Goal: Navigation & Orientation: Find specific page/section

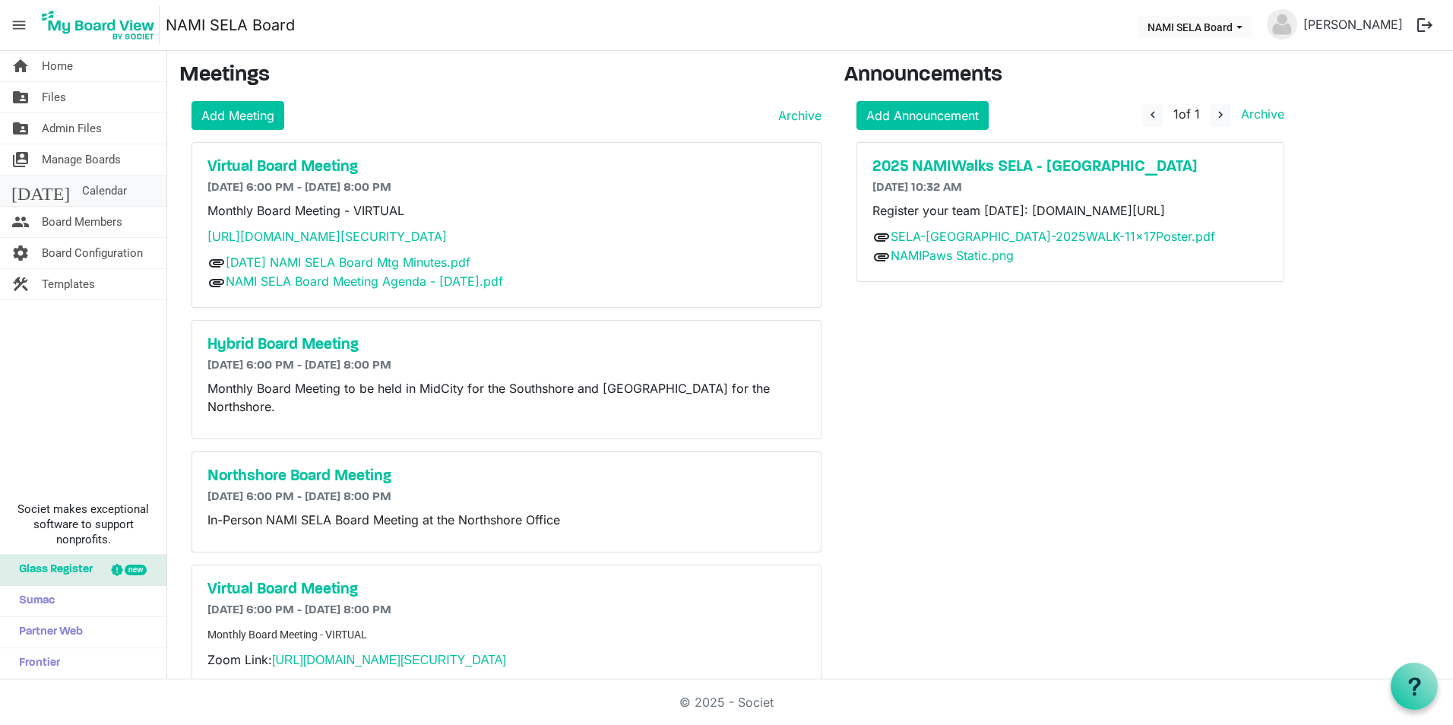
click at [84, 197] on span "Calendar" at bounding box center [104, 191] width 45 height 30
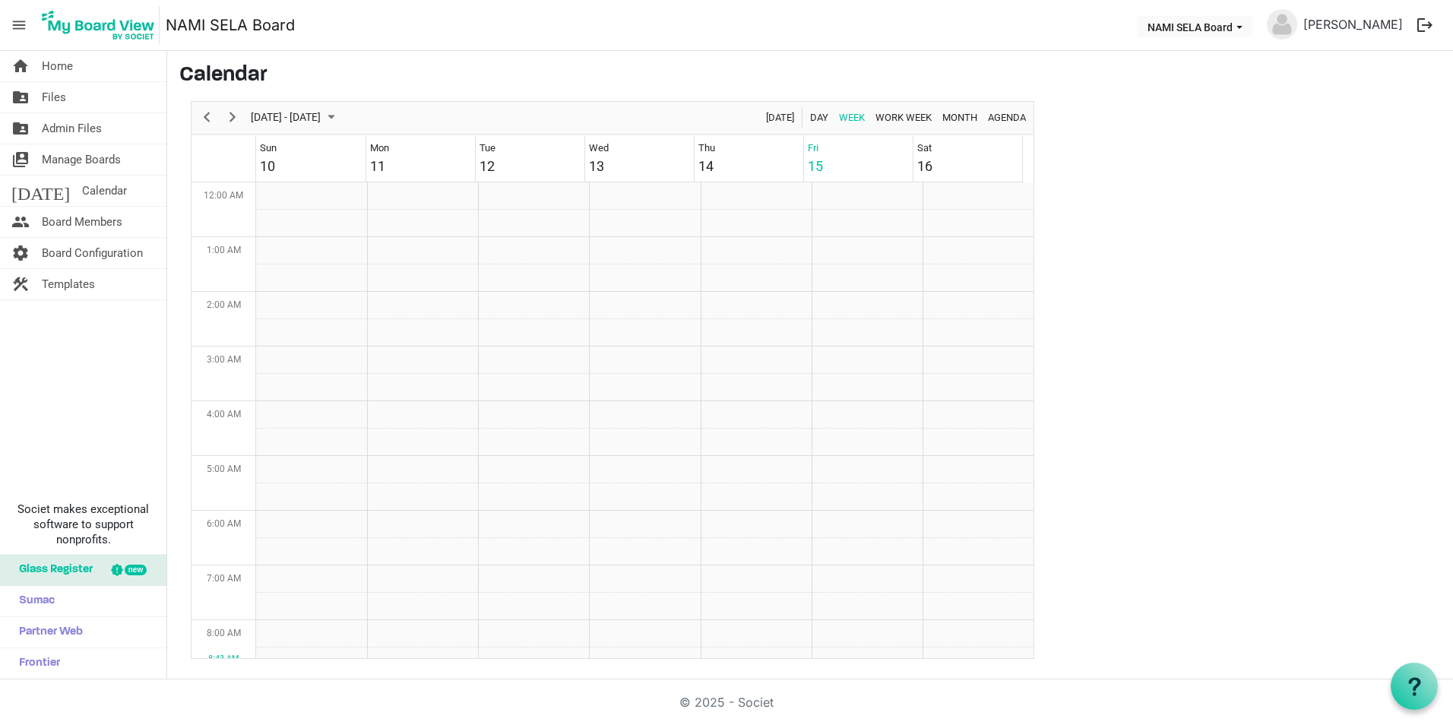
scroll to position [492, 0]
click at [230, 122] on span "Next" at bounding box center [232, 117] width 18 height 19
click at [1344, 28] on link "Monique Gregoire" at bounding box center [1353, 24] width 112 height 30
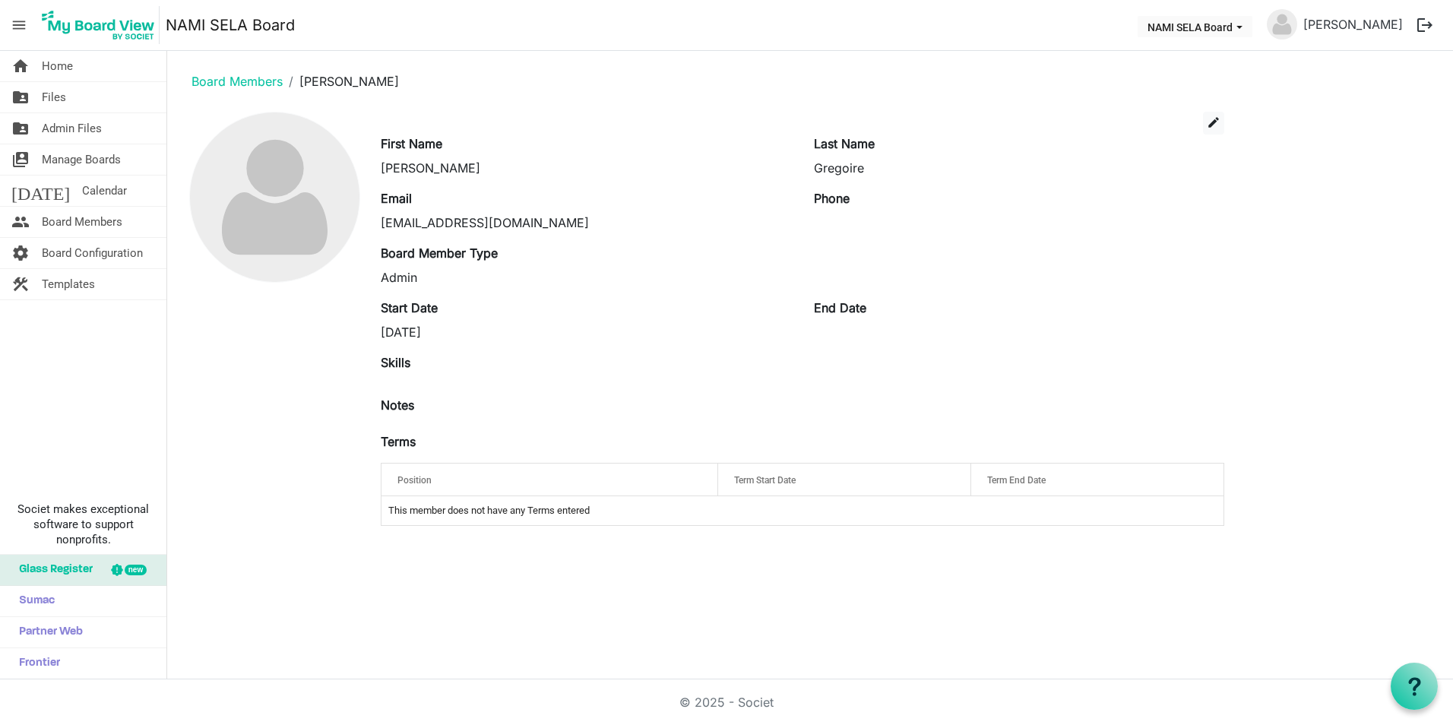
click at [1420, 26] on button "logout" at bounding box center [1425, 25] width 32 height 32
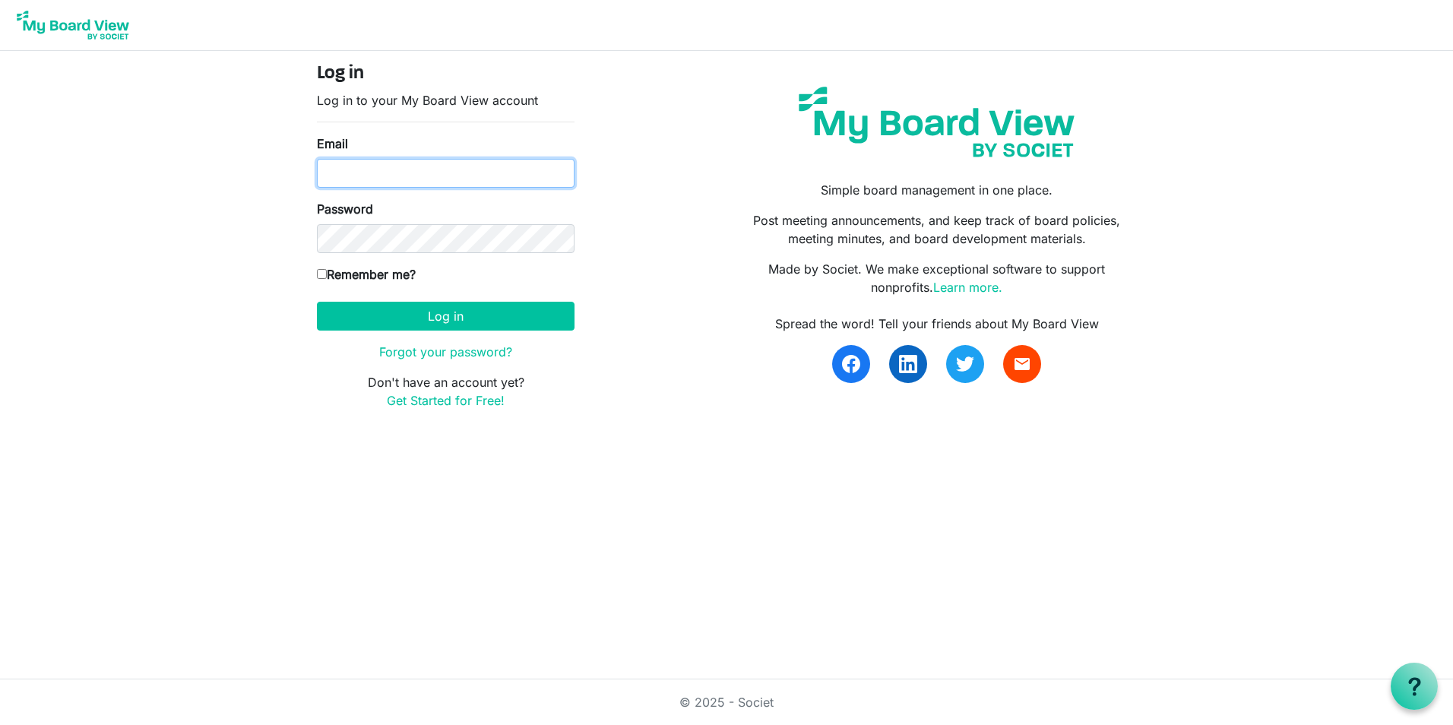
type input "nrichard@namisela.org"
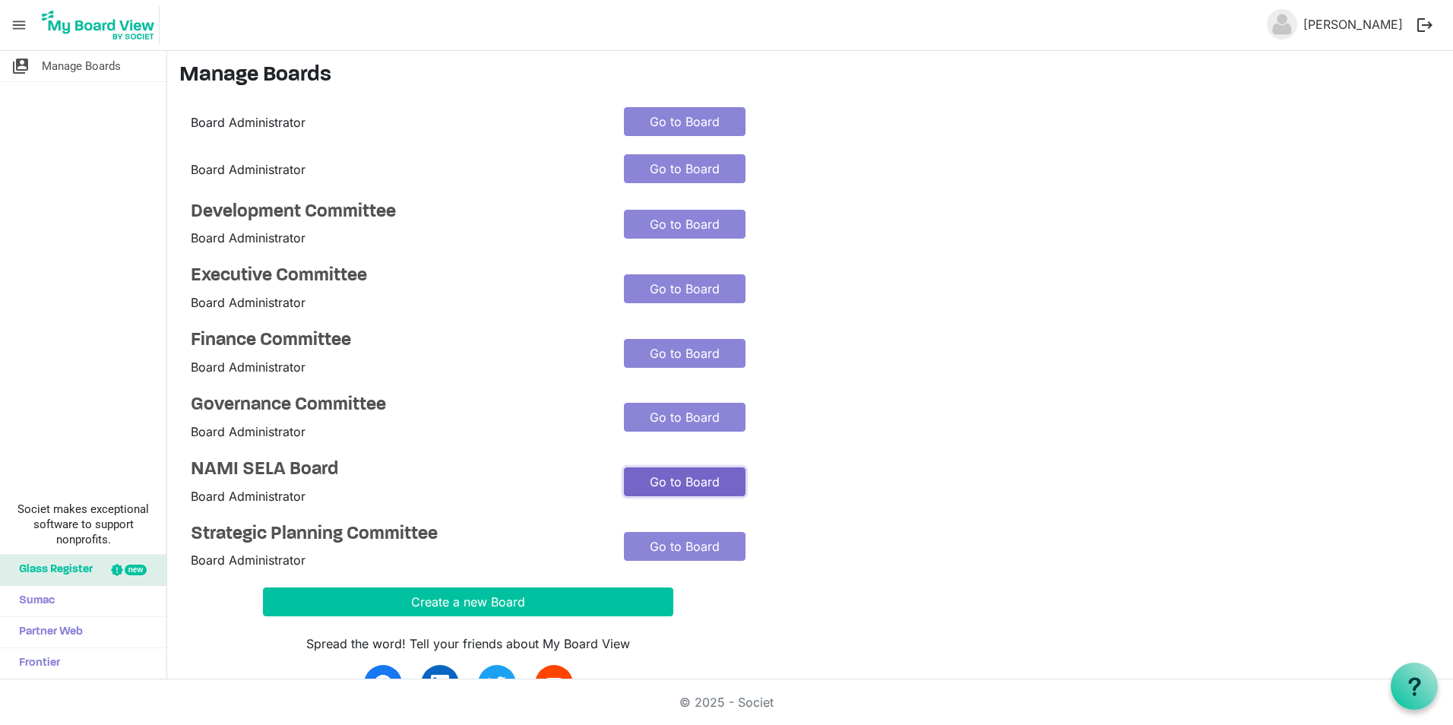
click at [682, 483] on link "Go to Board" at bounding box center [685, 481] width 122 height 29
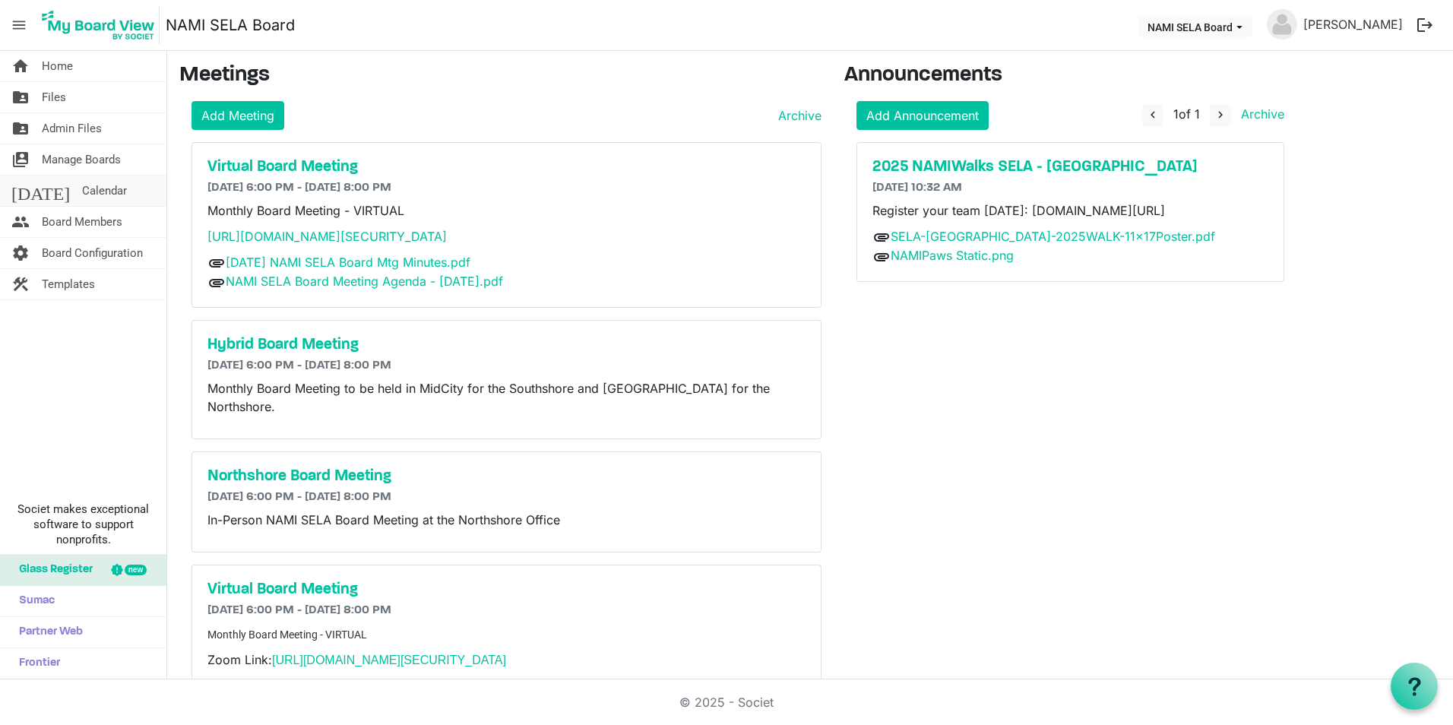
click at [129, 198] on link "today Calendar" at bounding box center [83, 191] width 166 height 30
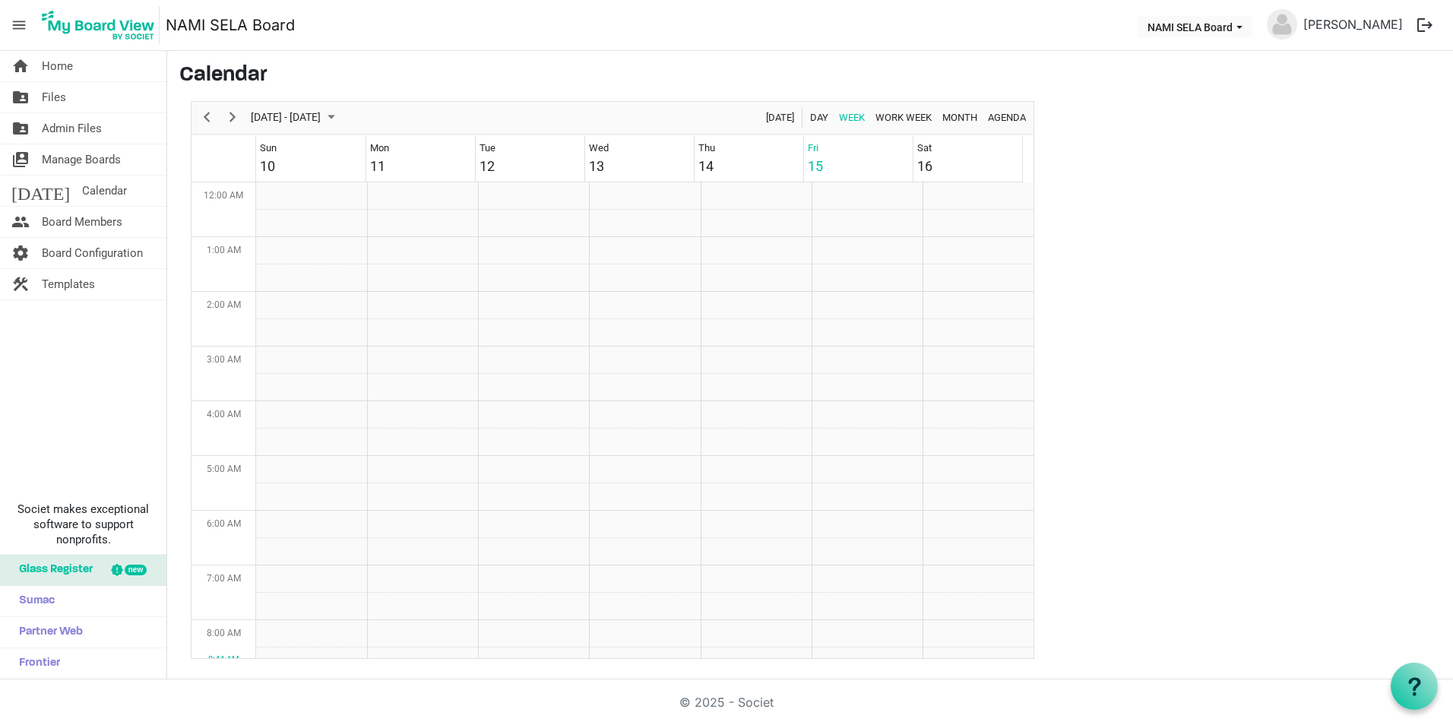
scroll to position [492, 0]
click at [236, 122] on span "Next" at bounding box center [232, 117] width 18 height 19
click at [102, 155] on span "Manage Boards" at bounding box center [81, 159] width 79 height 30
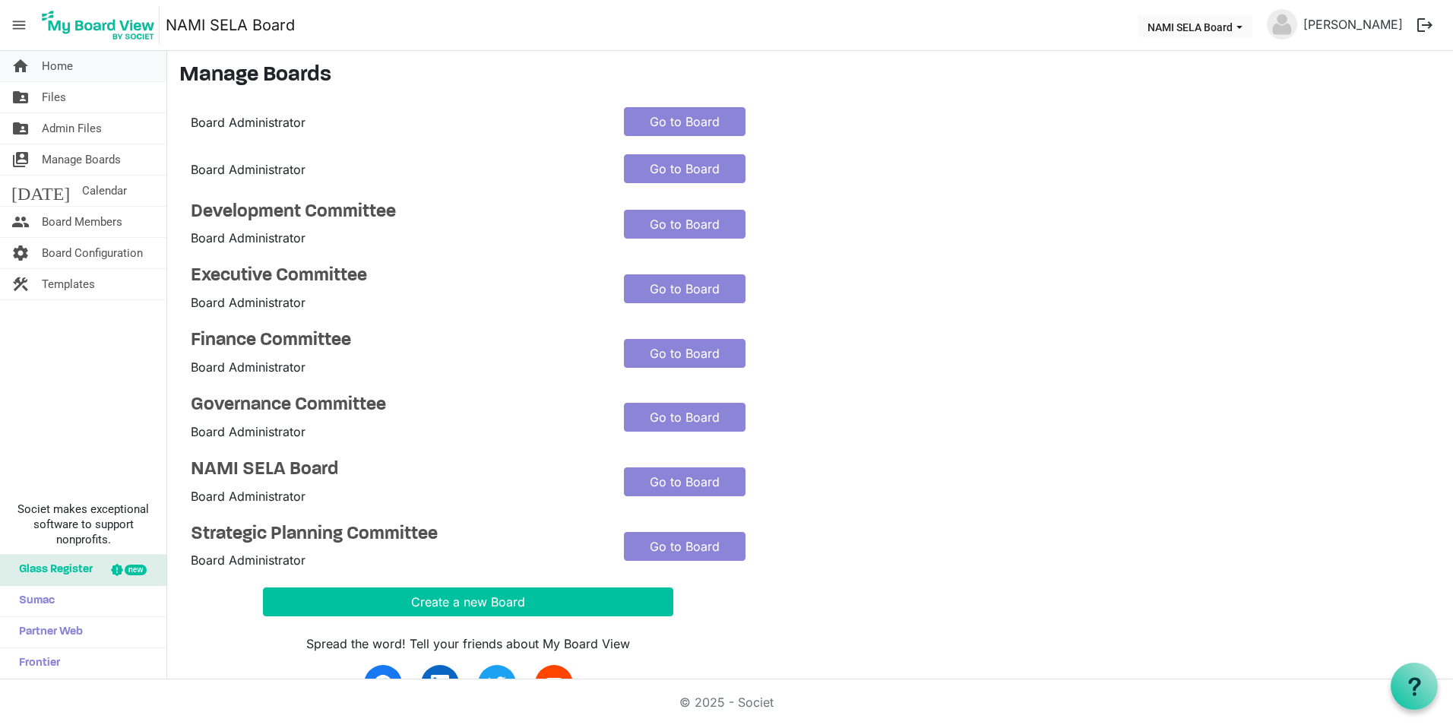
click at [100, 71] on link "home Home" at bounding box center [83, 66] width 166 height 30
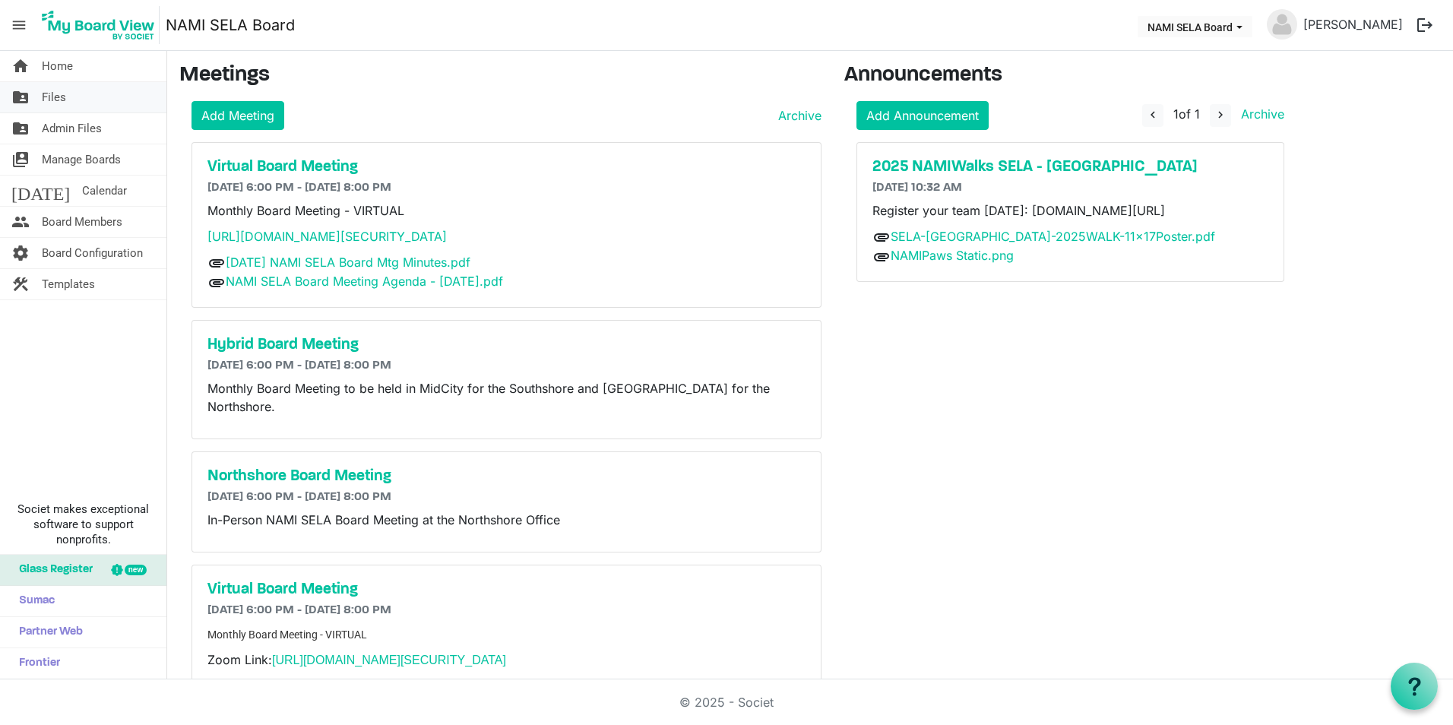
click at [89, 97] on link "folder_shared Files" at bounding box center [83, 97] width 166 height 30
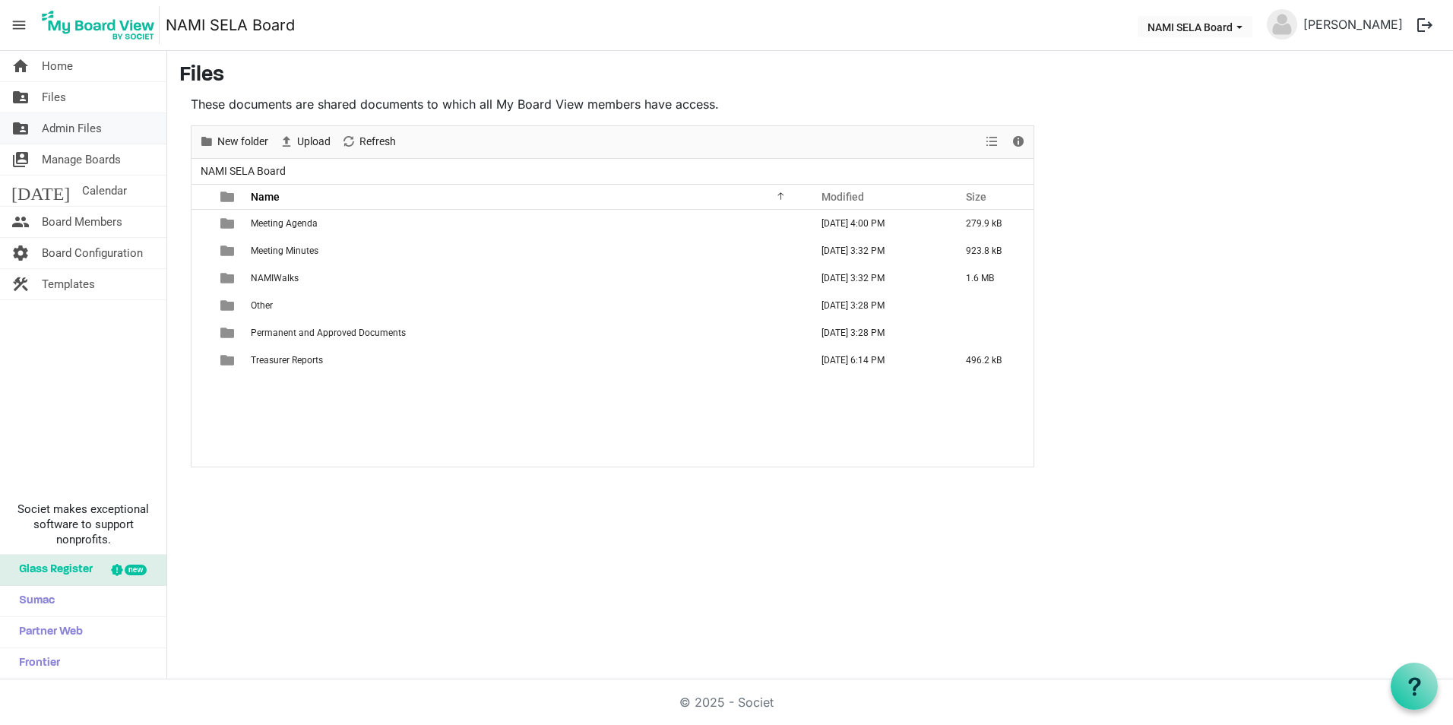
click at [84, 113] on span "Admin Files" at bounding box center [72, 128] width 60 height 30
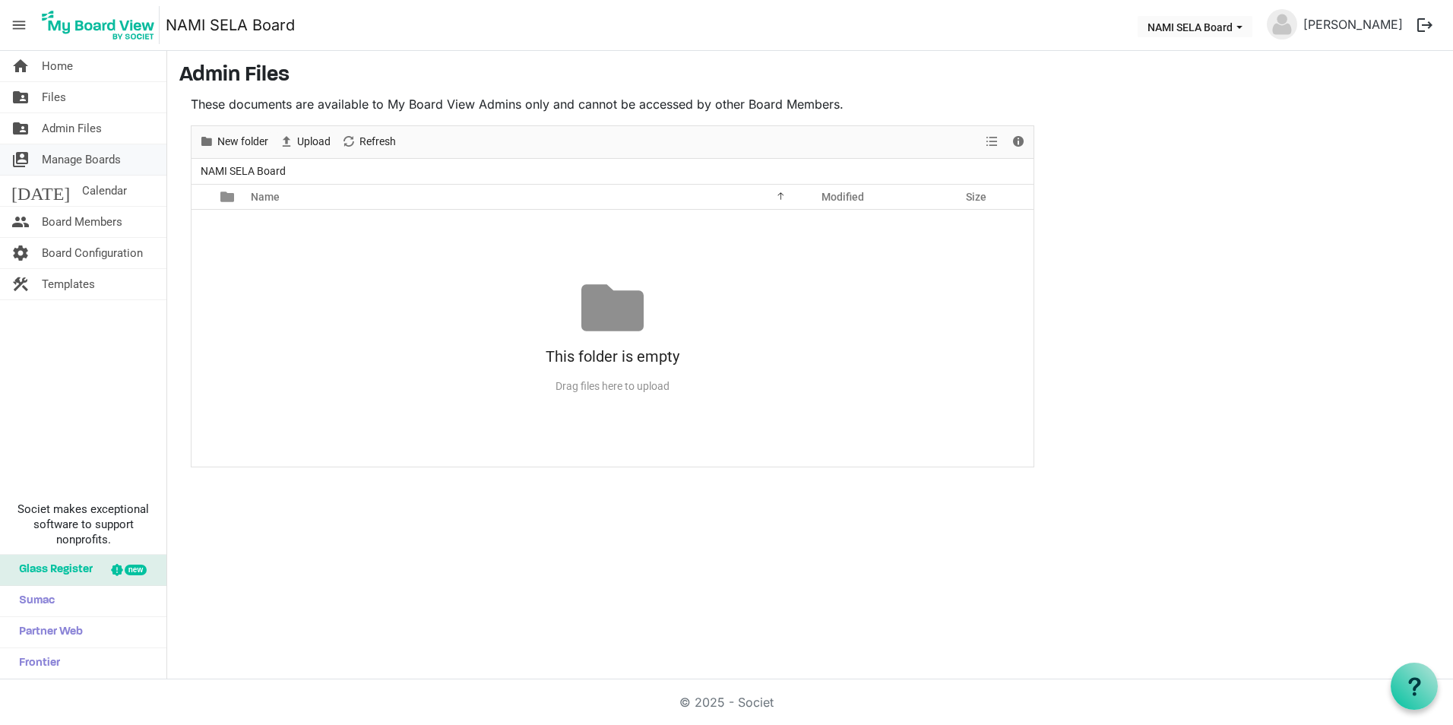
click at [72, 154] on span "Manage Boards" at bounding box center [81, 159] width 79 height 30
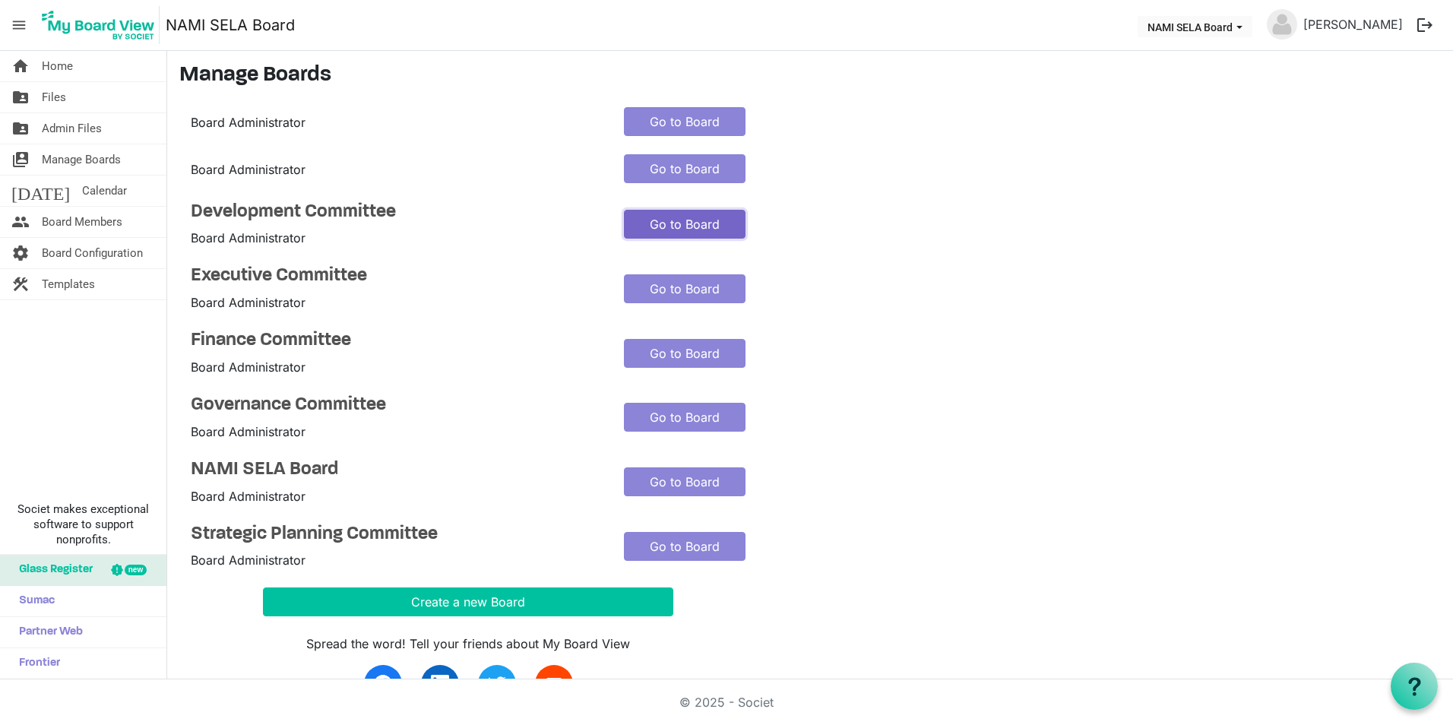
click at [647, 219] on link "Go to Board" at bounding box center [685, 224] width 122 height 29
